Goal: Task Accomplishment & Management: Use online tool/utility

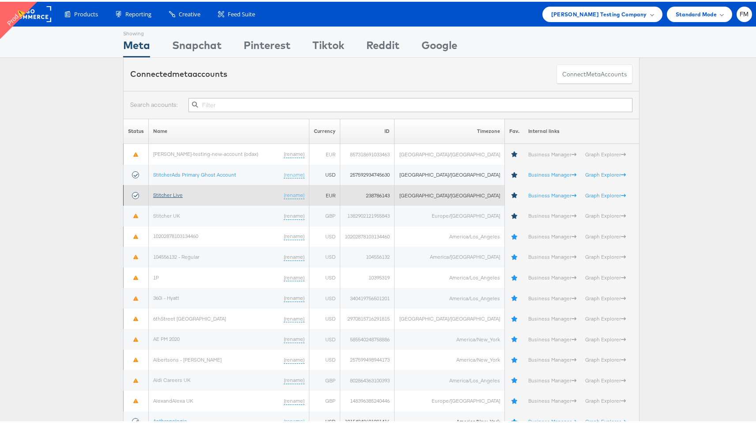
click at [167, 193] on link "Stitcher Live" at bounding box center [168, 193] width 30 height 7
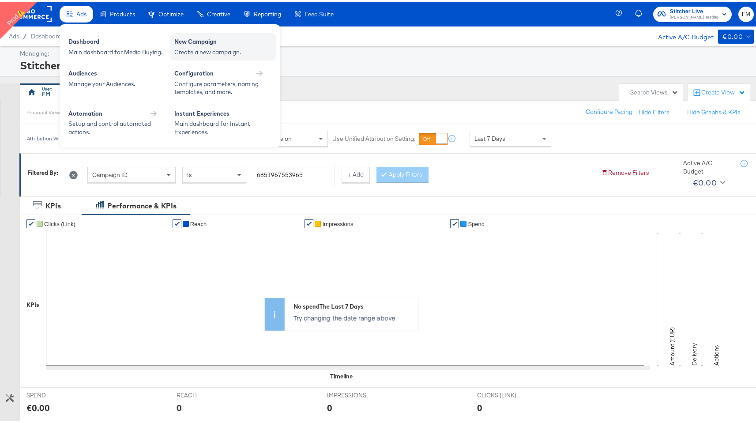
click at [213, 39] on div "New Campaign" at bounding box center [222, 41] width 97 height 11
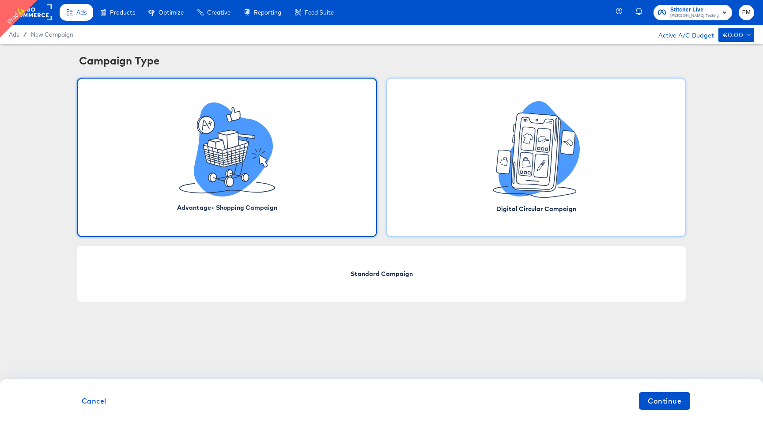
click at [456, 158] on div "Digital Circular Campaign" at bounding box center [536, 157] width 300 height 159
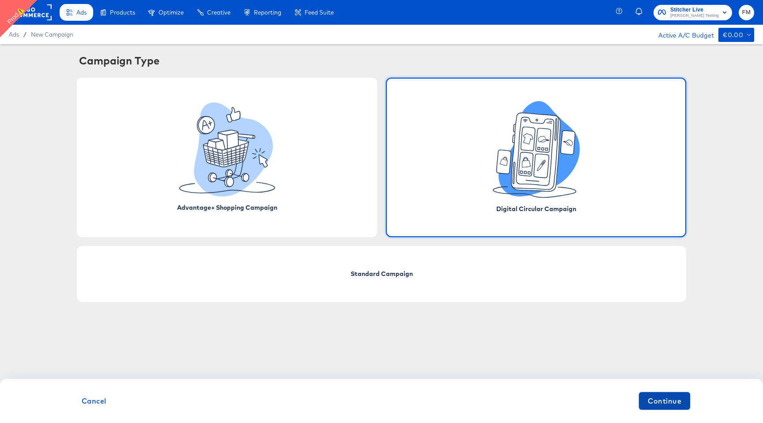
click at [674, 400] on span "Continue" at bounding box center [665, 401] width 34 height 12
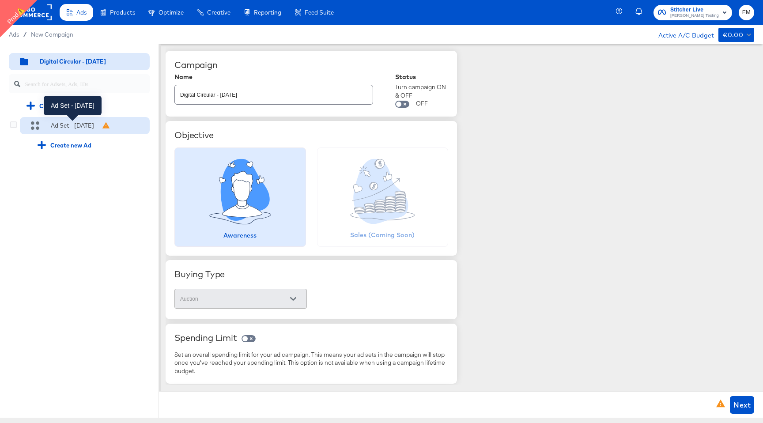
click at [78, 128] on div "Ad Set - 04 Sep" at bounding box center [72, 125] width 43 height 8
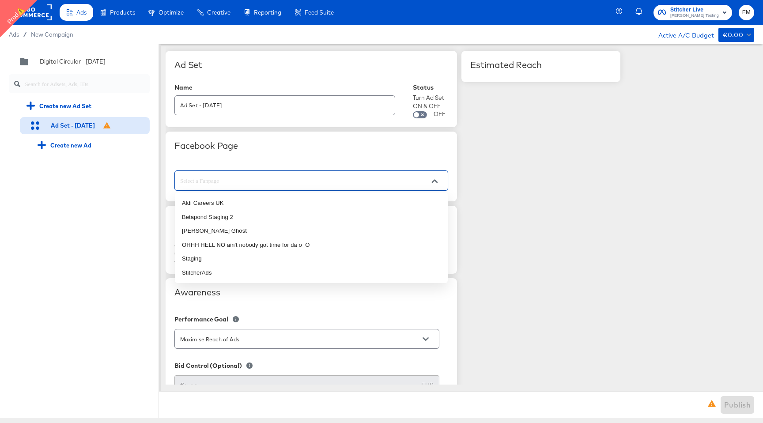
click at [234, 181] on input "text" at bounding box center [304, 181] width 252 height 10
click at [204, 261] on li "Staging" at bounding box center [311, 259] width 273 height 14
type input "Staging"
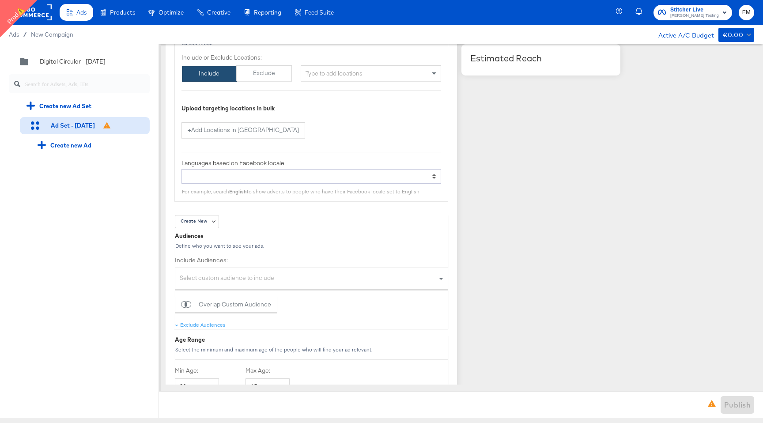
scroll to position [620, 0]
click at [386, 75] on div "Type to add locations" at bounding box center [371, 72] width 140 height 16
type input "new"
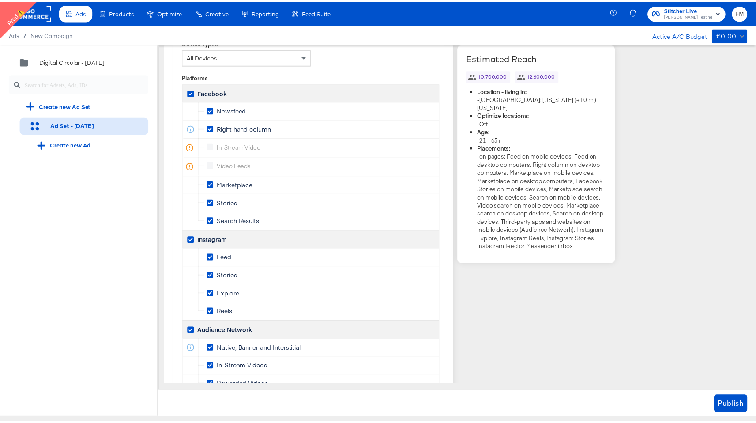
scroll to position [1367, 0]
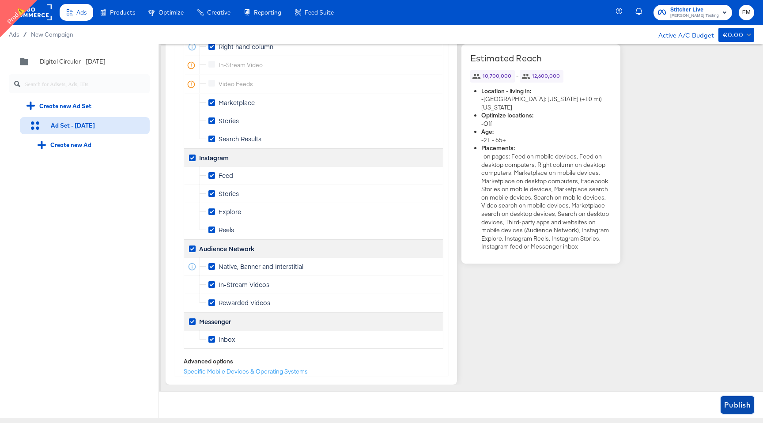
click at [727, 404] on span "Publish" at bounding box center [737, 405] width 26 height 12
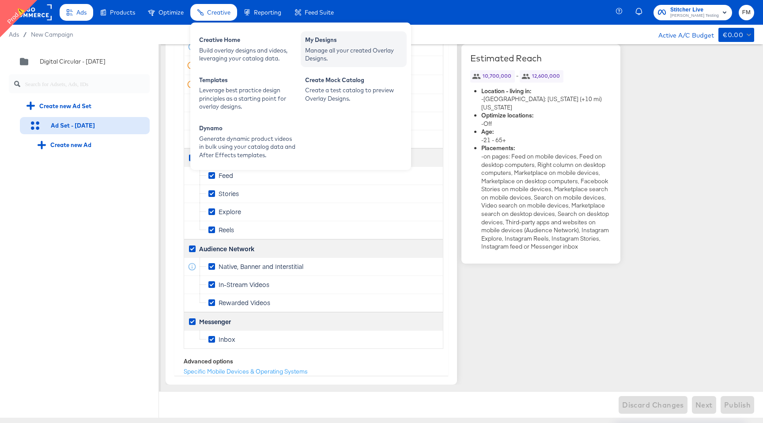
click at [319, 48] on div "Manage all your created Overlay Designs." at bounding box center [353, 54] width 97 height 16
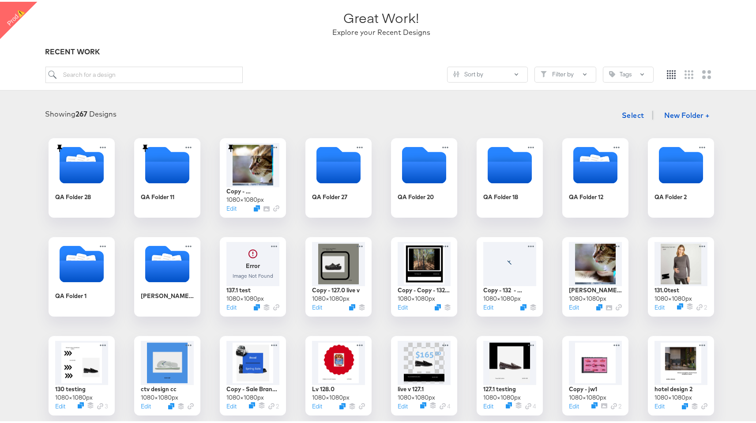
scroll to position [65, 0]
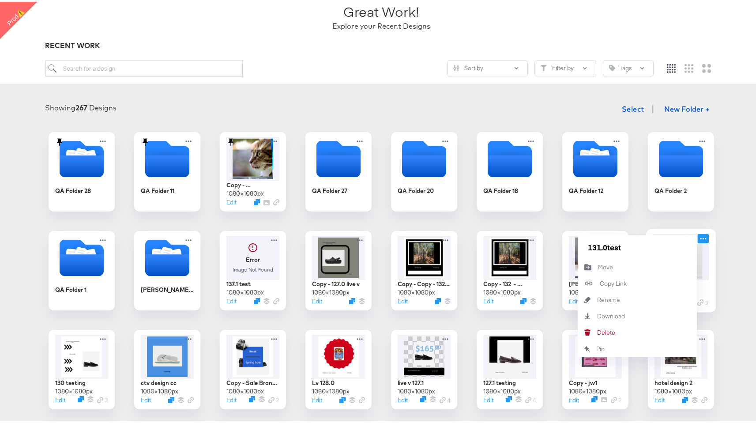
click at [699, 237] on icon at bounding box center [703, 236] width 11 height 9
click at [597, 331] on div "Delete Delete" at bounding box center [597, 331] width 0 height 0
